Goal: Transaction & Acquisition: Purchase product/service

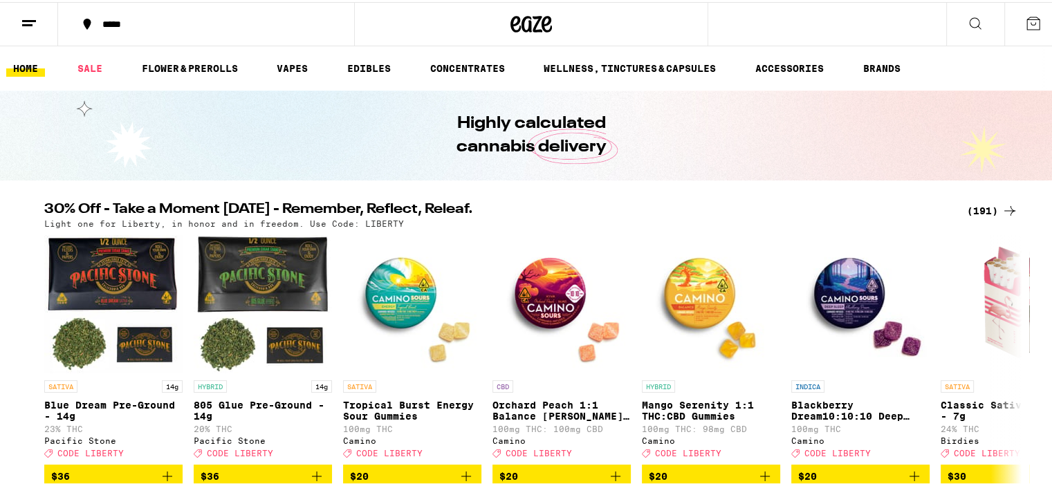
click at [978, 211] on div "(191)" at bounding box center [992, 209] width 51 height 17
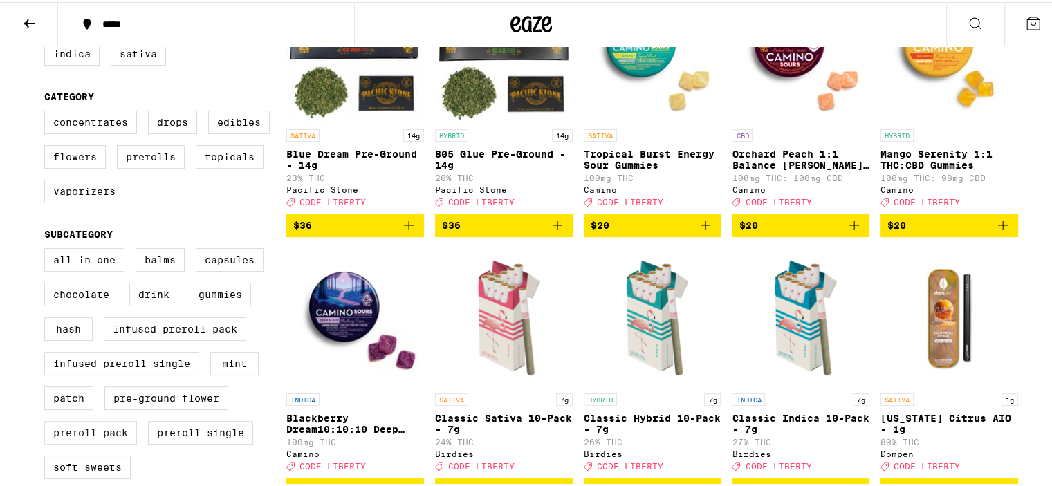
click at [103, 442] on label "Preroll Pack" at bounding box center [90, 431] width 93 height 24
click at [48, 249] on input "Preroll Pack" at bounding box center [47, 248] width 1 height 1
checkbox input "true"
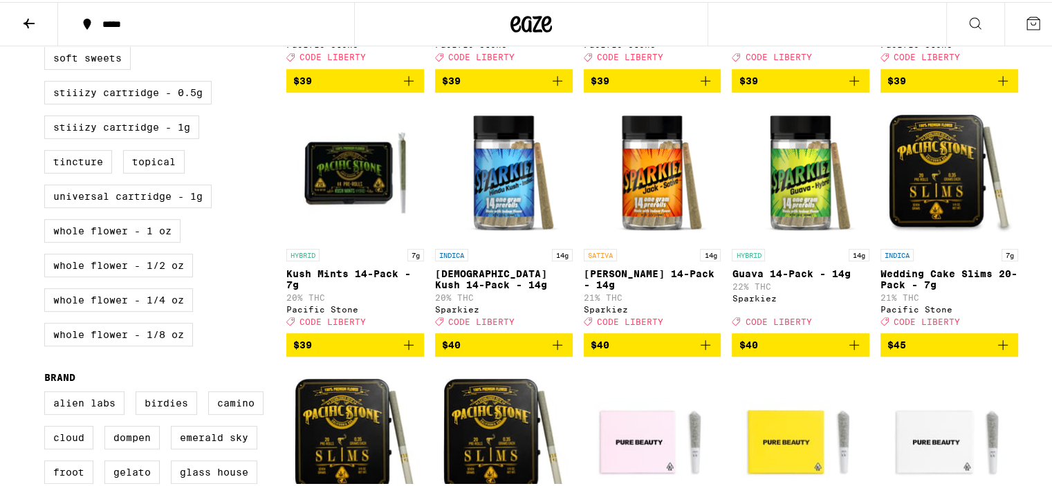
scroll to position [623, 0]
